Goal: Information Seeking & Learning: Understand process/instructions

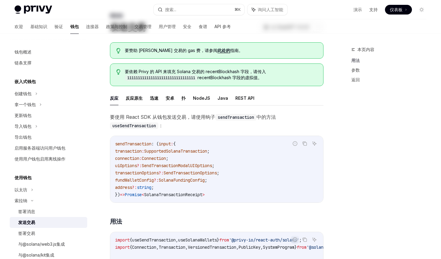
scroll to position [35, 0]
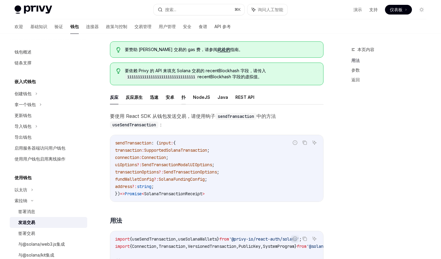
click at [184, 97] on font "扑" at bounding box center [183, 97] width 4 height 5
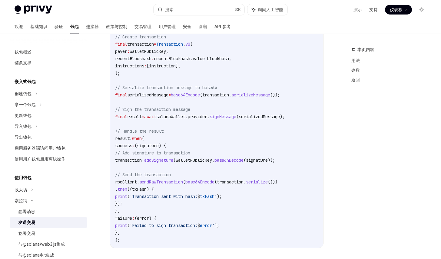
scroll to position [338, 0]
click at [221, 77] on code "import 'dart:convert' ; import 'package:solana/solana.dart' ; // Retrieve the u…" at bounding box center [216, 58] width 203 height 370
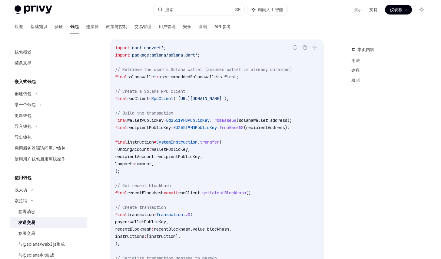
scroll to position [170, 0]
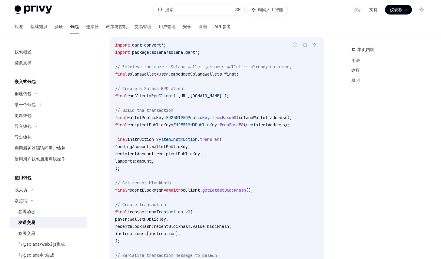
click at [203, 96] on span "'[URL][DOMAIN_NAME]'" at bounding box center [200, 95] width 48 height 5
copy code "final rpcClient = RpcClient ( '[URL][DOMAIN_NAME]' );"
click at [210, 100] on code "import 'dart:convert' ; import 'package:solana/solana.dart' ; // Retrieve the u…" at bounding box center [216, 226] width 203 height 370
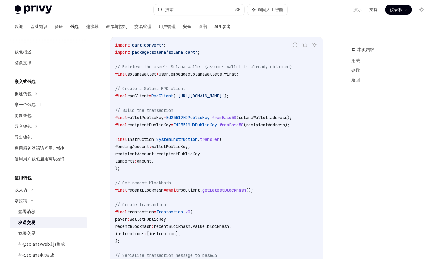
drag, startPoint x: 188, startPoint y: 95, endPoint x: 278, endPoint y: 96, distance: 89.9
click at [224, 96] on span "'[URL][DOMAIN_NAME]'" at bounding box center [200, 95] width 48 height 5
copy span "https://api.mainnet-beta.solana.com"
click at [210, 95] on span "'[URL][DOMAIN_NAME]'" at bounding box center [200, 95] width 48 height 5
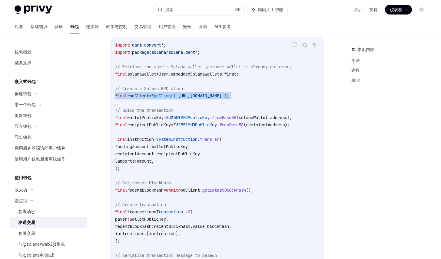
click at [210, 95] on span "'[URL][DOMAIN_NAME]'" at bounding box center [200, 95] width 48 height 5
click at [177, 107] on code "import 'dart:convert' ; import 'package:solana/solana.dart' ; // Retrieve the u…" at bounding box center [216, 226] width 203 height 370
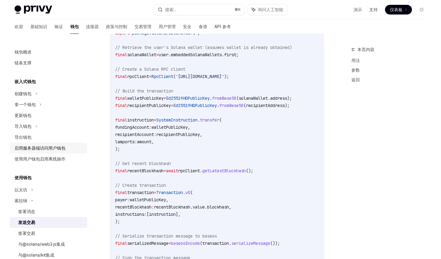
scroll to position [18, 0]
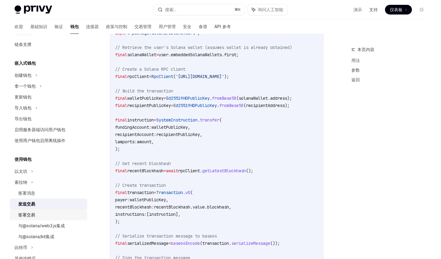
click at [43, 213] on div "签署交易" at bounding box center [50, 215] width 65 height 7
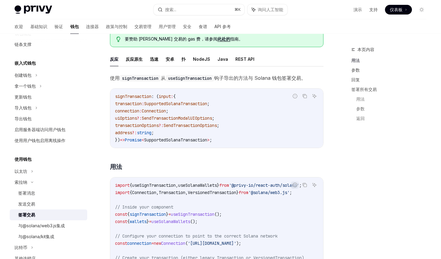
scroll to position [46, 0]
click at [184, 58] on font "扑" at bounding box center [183, 58] width 4 height 5
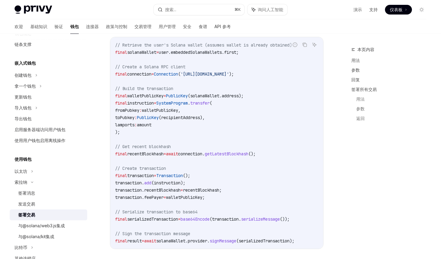
scroll to position [144, 0]
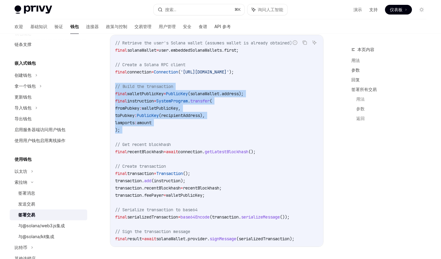
drag, startPoint x: 130, startPoint y: 134, endPoint x: 106, endPoint y: 87, distance: 53.1
click at [106, 87] on div "索拉纳 签署交易 OpenAI 在 ChatGPT 中打开 OpenAI 在 ChatGPT 中打开 要赞助 Solana 交易的 gas 费，请参阅 此处的…" at bounding box center [159, 176] width 329 height 549
copy code "// Build the transaction final walletPublicKey = PublicKey (solanaWallet.addres…"
click at [195, 104] on code "// Retrieve the user's Solana wallet (assumes wallet is already obtained) final…" at bounding box center [216, 140] width 203 height 203
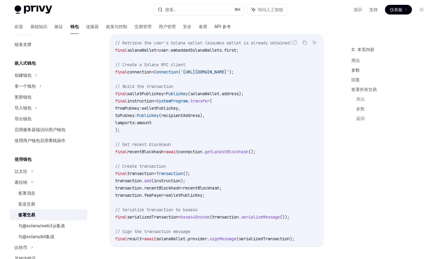
scroll to position [156, 0]
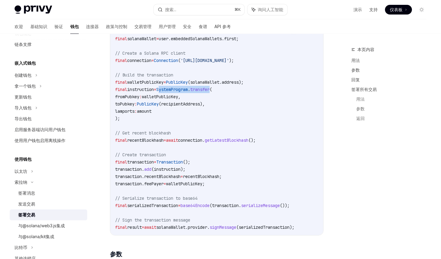
drag, startPoint x: 166, startPoint y: 88, endPoint x: 222, endPoint y: 91, distance: 56.1
click at [212, 91] on span "final instruction = SystemProgram . transfer (" at bounding box center [163, 89] width 97 height 5
copy span "SystemProgram . transfer"
click at [232, 78] on code "// Retrieve the user's Solana wallet (assumes wallet is already obtained) final…" at bounding box center [216, 129] width 203 height 203
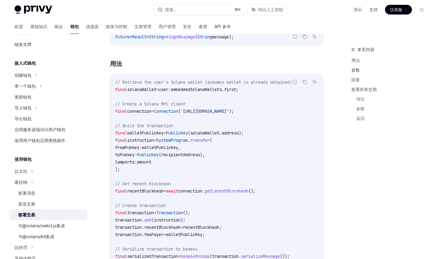
scroll to position [102, 0]
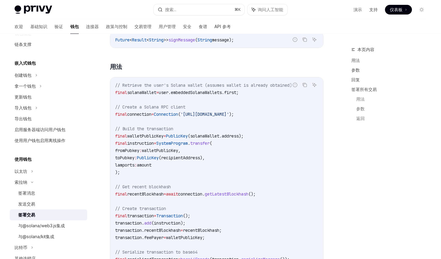
click at [232, 100] on code "// Retrieve the user's Solana wallet (assumes wallet is already obtained) final…" at bounding box center [216, 183] width 203 height 203
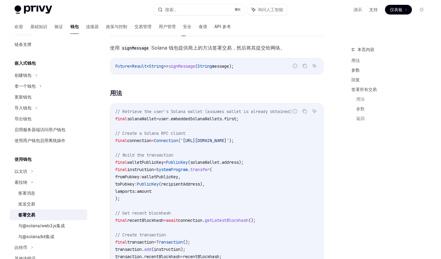
scroll to position [75, 0]
click at [40, 203] on div "发送交易" at bounding box center [50, 204] width 65 height 7
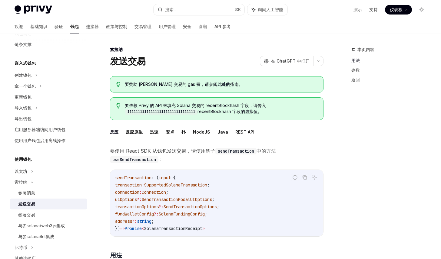
click at [184, 132] on font "扑" at bounding box center [183, 132] width 4 height 5
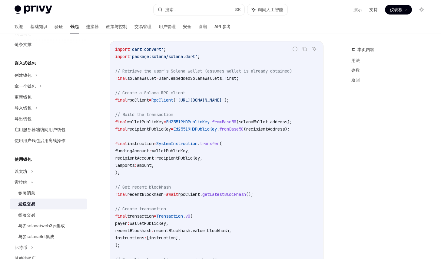
scroll to position [167, 0]
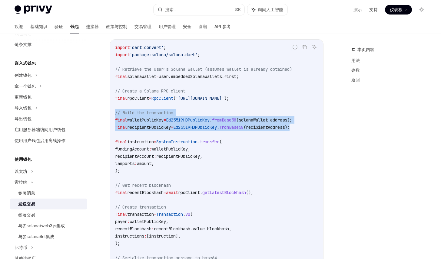
drag, startPoint x: 307, startPoint y: 128, endPoint x: 108, endPoint y: 109, distance: 199.7
click at [108, 109] on div "索拉纳 发送交易 OpenAI 在 ChatGPT 中打开 OpenAI 在 ChatGPT 中打开 要赞助 Solana 交易的 gas 费，请参阅 此处的…" at bounding box center [159, 264] width 329 height 771
copy code "// Build the transaction final walletPublicKey = Ed25519HDPublicKey . fromBase5…"
click at [41, 217] on div "签署交易" at bounding box center [50, 215] width 65 height 7
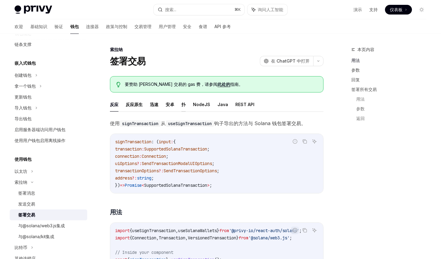
click at [184, 100] on button "扑" at bounding box center [183, 104] width 4 height 14
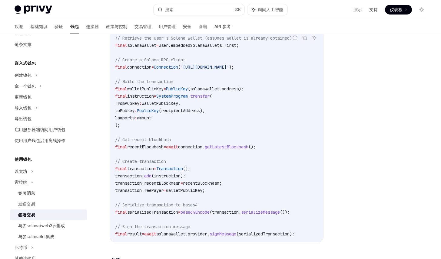
scroll to position [153, 0]
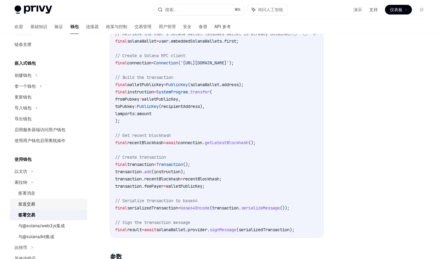
click at [46, 206] on div "发送交易" at bounding box center [50, 204] width 65 height 7
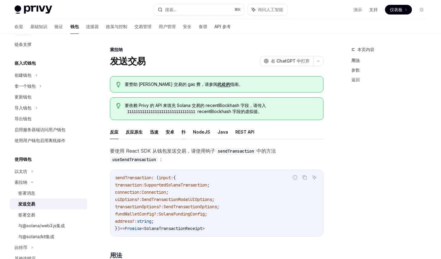
click at [184, 133] on font "扑" at bounding box center [183, 132] width 4 height 5
type textarea "*"
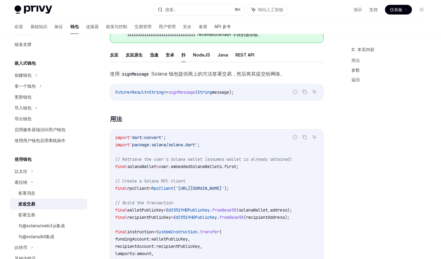
scroll to position [160, 0]
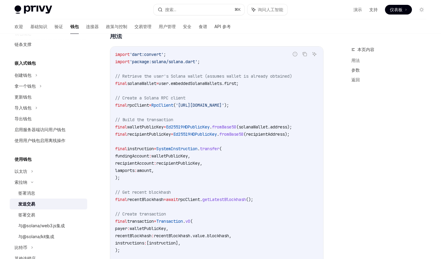
click at [241, 209] on code "import 'dart:convert' ; import 'package:solana/solana.dart' ; // Retrieve the u…" at bounding box center [216, 236] width 203 height 370
click at [250, 111] on code "import 'dart:convert' ; import 'package:solana/solana.dart' ; // Retrieve the u…" at bounding box center [216, 236] width 203 height 370
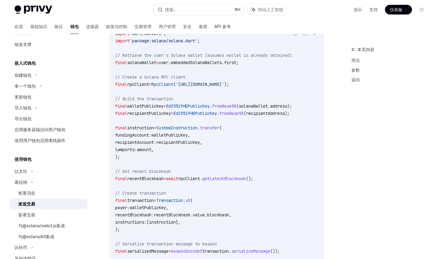
scroll to position [181, 0]
click at [154, 151] on span "amount," at bounding box center [145, 149] width 17 height 5
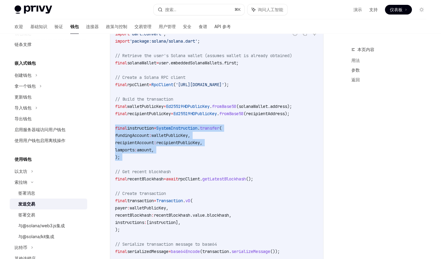
drag, startPoint x: 127, startPoint y: 161, endPoint x: 110, endPoint y: 129, distance: 36.0
click at [110, 129] on div "报告错误代码 复制 询问人工智能 import 'dart:convert' ; import 'package:solana/solana.dart' ; …" at bounding box center [216, 216] width 213 height 380
copy code "final instruction = SystemInstruction . transfer ( fundingAccount : walletPubli…"
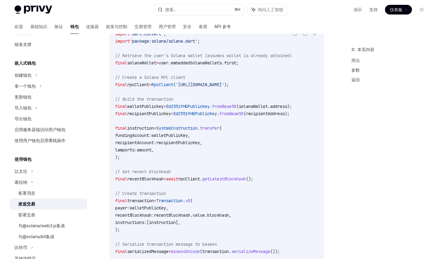
click at [212, 130] on span "transfer" at bounding box center [209, 128] width 19 height 5
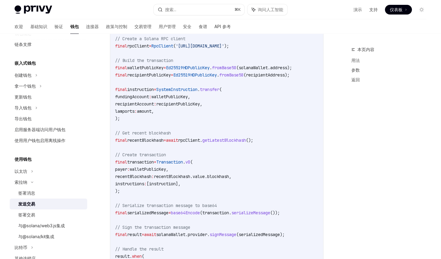
scroll to position [220, 0]
click at [202, 137] on span "rpcClient." at bounding box center [190, 139] width 24 height 5
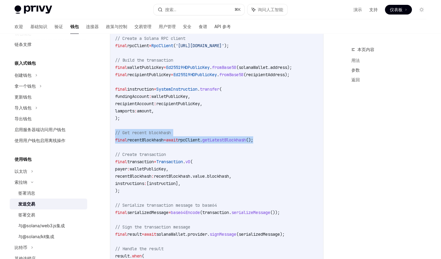
drag, startPoint x: 284, startPoint y: 140, endPoint x: 105, endPoint y: 132, distance: 179.0
click at [105, 132] on div "索拉纳 发送交易 OpenAI 在 ChatGPT 中打开 OpenAI 在 ChatGPT 中打开 要赞助 Solana 交易的 gas 费，请参阅 此处的…" at bounding box center [159, 211] width 329 height 771
copy code "// Get recent blockhash final recentBlockhash = await rpcClient. getLatestBlock…"
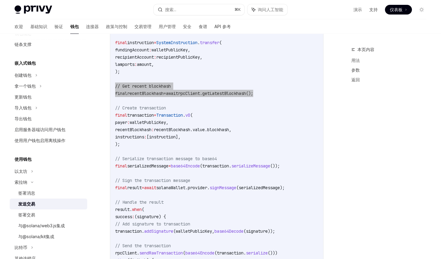
scroll to position [267, 0]
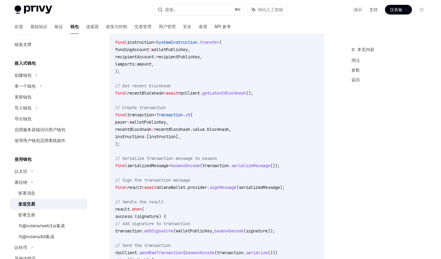
click at [138, 146] on code "import 'dart:convert' ; import 'package:solana/solana.dart' ; // Retrieve the u…" at bounding box center [216, 129] width 203 height 370
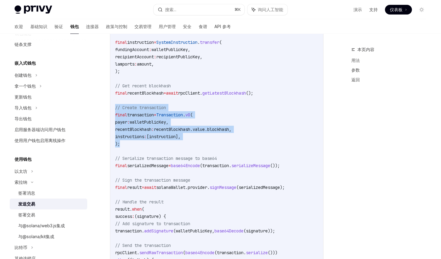
drag, startPoint x: 131, startPoint y: 143, endPoint x: 105, endPoint y: 107, distance: 44.6
click at [104, 107] on div "索拉纳 发送交易 OpenAI 在 ChatGPT 中打开 OpenAI 在 ChatGPT 中打开 要赞助 Solana 交易的 gas 费，请参阅 此处的…" at bounding box center [159, 164] width 329 height 771
copy code "// Create transaction final transaction = Transaction . v0 ( payer : walletPubl…"
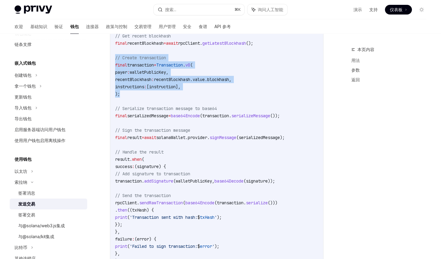
scroll to position [315, 0]
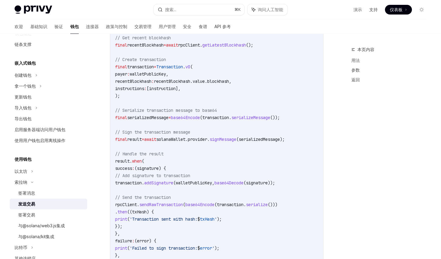
click at [209, 139] on span "solanaWallet.provider." at bounding box center [182, 139] width 53 height 5
click at [190, 67] on span "v0" at bounding box center [187, 66] width 5 height 5
drag, startPoint x: 202, startPoint y: 66, endPoint x: 165, endPoint y: 68, distance: 37.0
click at [165, 68] on span "final transaction = Transaction . v0 (" at bounding box center [153, 66] width 77 height 5
copy span "Transaction . v0"
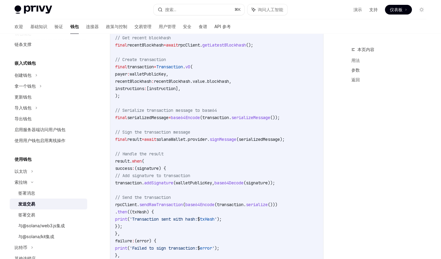
click at [214, 97] on code "import 'dart:convert' ; import 'package:solana/solana.dart' ; // Retrieve the u…" at bounding box center [216, 81] width 203 height 370
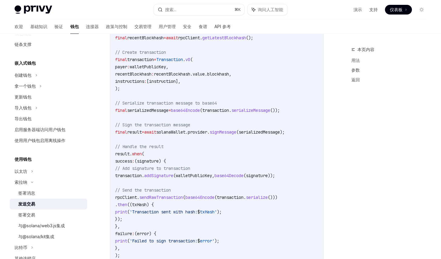
scroll to position [318, 0]
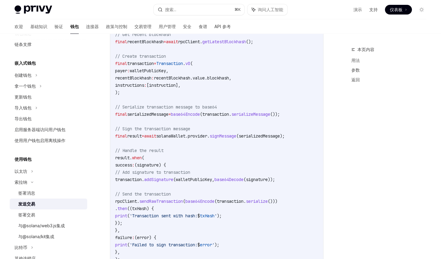
click at [245, 90] on code "import 'dart:convert' ; import 'package:solana/solana.dart' ; // Retrieve the u…" at bounding box center [216, 78] width 203 height 370
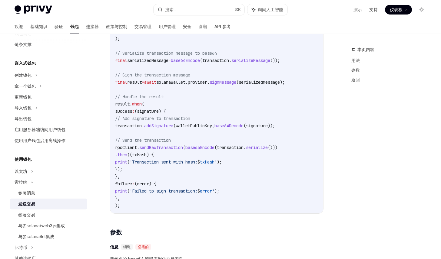
scroll to position [373, 0]
click at [212, 135] on code "import 'dart:convert' ; import 'package:solana/solana.dart' ; // Retrieve the u…" at bounding box center [216, 24] width 203 height 370
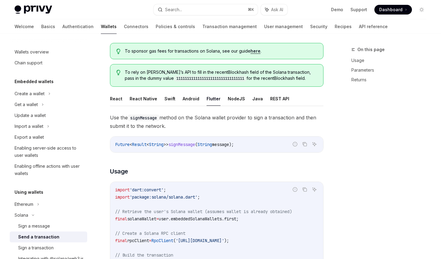
scroll to position [24, 0]
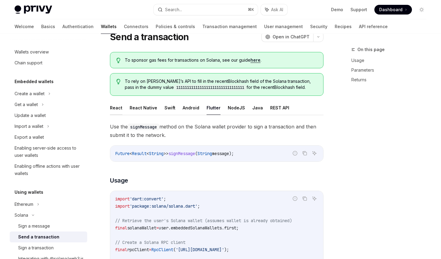
click at [115, 110] on button "React" at bounding box center [116, 108] width 12 height 14
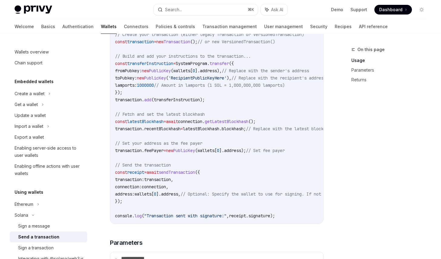
scroll to position [304, 0]
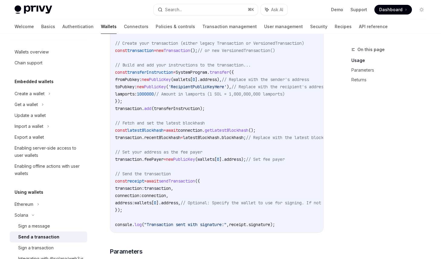
click at [151, 71] on span "transferInstruction" at bounding box center [150, 72] width 46 height 5
copy span "transferInstruction"
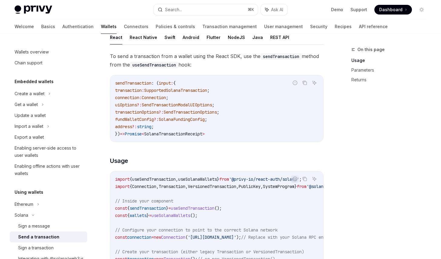
scroll to position [14, 0]
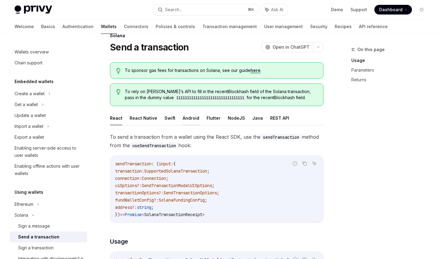
click at [190, 119] on button "Android" at bounding box center [191, 118] width 17 height 14
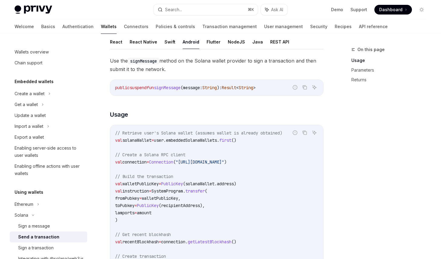
scroll to position [78, 0]
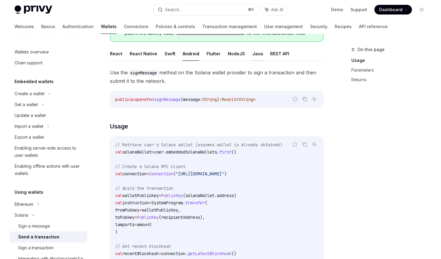
click at [252, 52] on button "Java" at bounding box center [257, 54] width 11 height 14
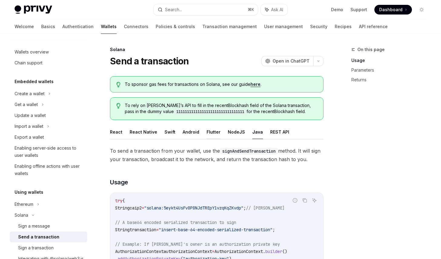
click at [209, 132] on button "Flutter" at bounding box center [213, 132] width 14 height 14
type textarea "*"
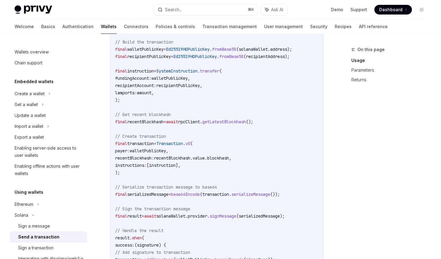
scroll to position [248, 0]
click at [148, 178] on code "import 'dart:convert' ; import 'package:solana/solana.dart' ; // Retrieve the u…" at bounding box center [216, 157] width 203 height 370
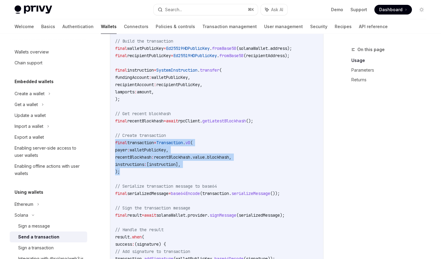
drag, startPoint x: 126, startPoint y: 171, endPoint x: 102, endPoint y: 143, distance: 36.9
click at [102, 143] on div "Solana Send a transaction OpenAI Open in ChatGPT OpenAI Open in ChatGPT To spon…" at bounding box center [159, 188] width 329 height 780
copy code "final transaction = Transaction . v0 ( payer : walletPublicKey, recentBlockhash…"
